Goal: Task Accomplishment & Management: Manage account settings

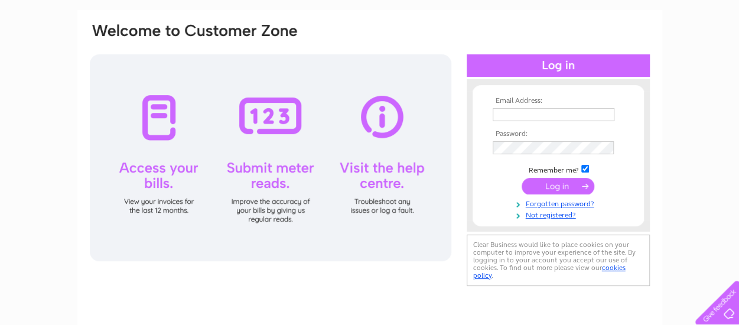
scroll to position [118, 0]
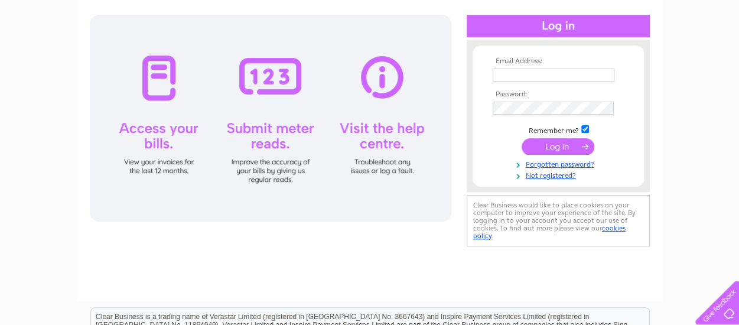
type input "[EMAIL_ADDRESS][DOMAIN_NAME]"
click at [559, 145] on input "submit" at bounding box center [558, 146] width 73 height 17
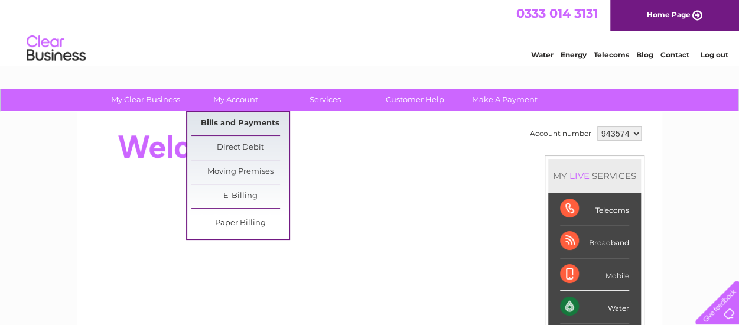
click at [245, 124] on link "Bills and Payments" at bounding box center [240, 124] width 98 height 24
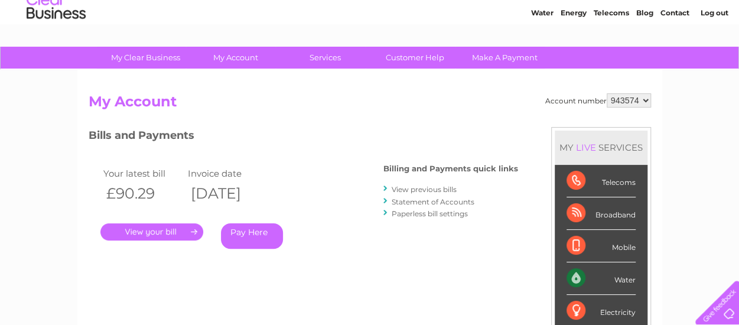
scroll to position [59, 0]
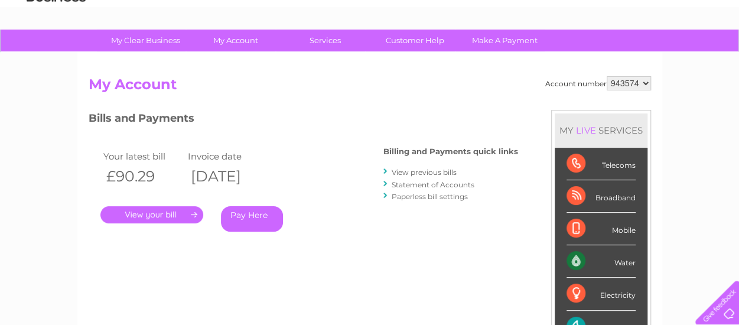
click at [415, 172] on link "View previous bills" at bounding box center [424, 172] width 65 height 9
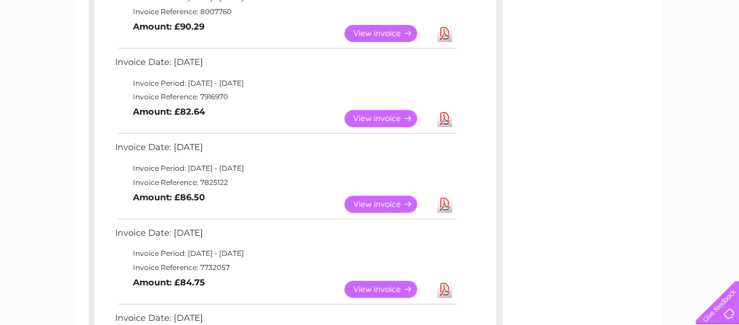
scroll to position [236, 0]
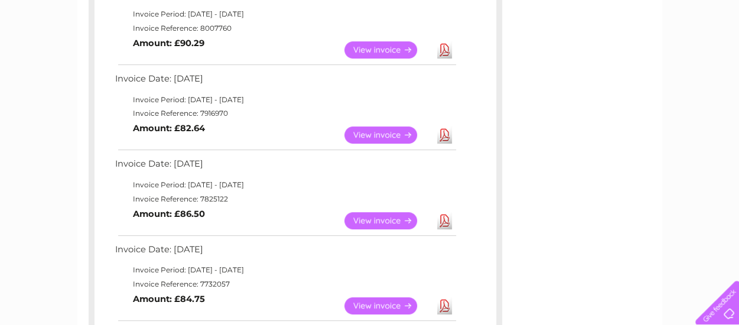
click at [388, 132] on link "View" at bounding box center [388, 134] width 87 height 17
click at [384, 220] on link "View" at bounding box center [388, 220] width 87 height 17
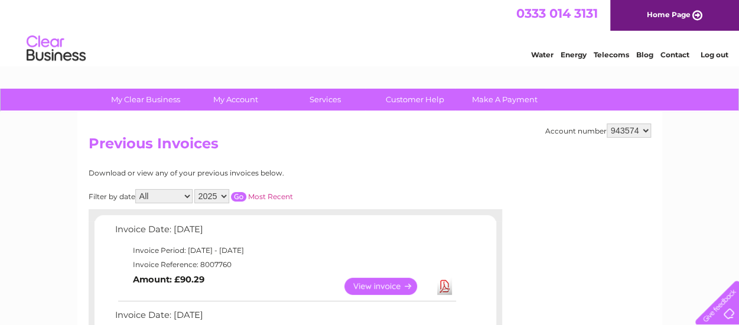
click at [646, 128] on select "943574 943576" at bounding box center [629, 131] width 44 height 14
select select "943576"
click at [607, 124] on select "943574 943576" at bounding box center [629, 131] width 44 height 14
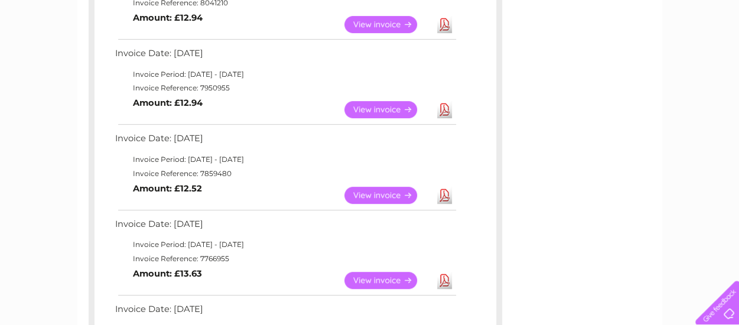
scroll to position [295, 0]
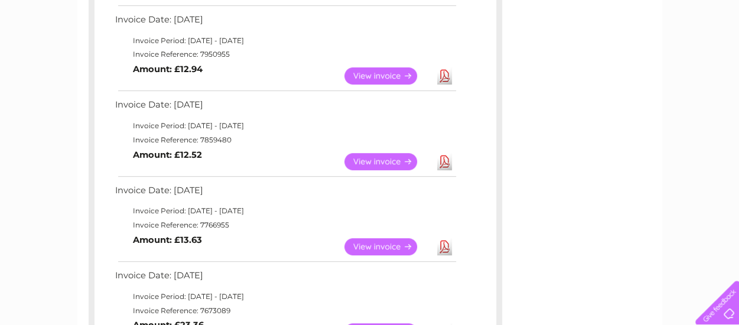
click at [376, 245] on link "View" at bounding box center [388, 246] width 87 height 17
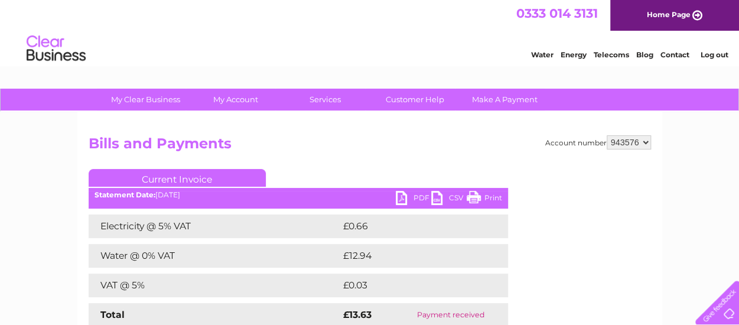
click at [641, 141] on select "943574 943576" at bounding box center [629, 142] width 44 height 14
click at [646, 141] on select "943574 943576" at bounding box center [629, 142] width 44 height 14
